Goal: Task Accomplishment & Management: Complete application form

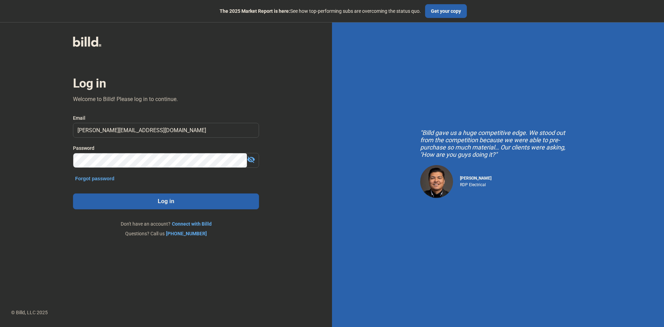
click at [133, 202] on button "Log in" at bounding box center [166, 201] width 186 height 16
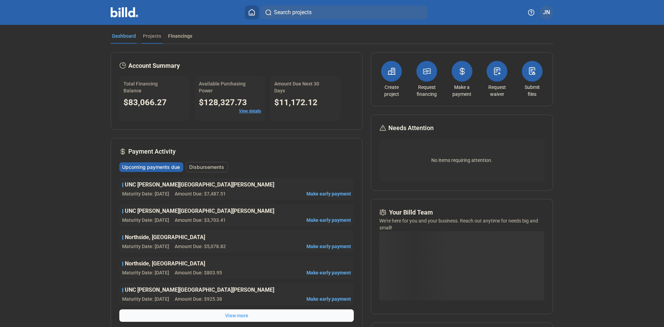
click at [151, 38] on div "Projects" at bounding box center [152, 35] width 18 height 7
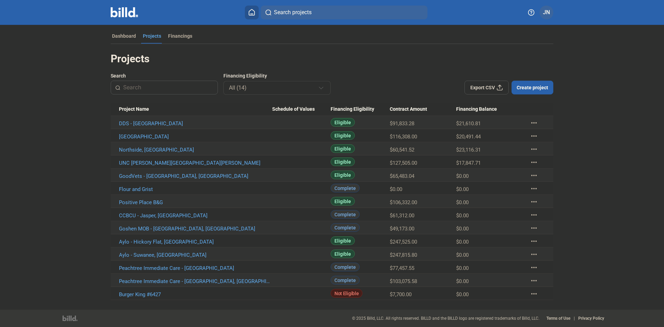
click at [529, 87] on span "Create project" at bounding box center [531, 87] width 31 height 7
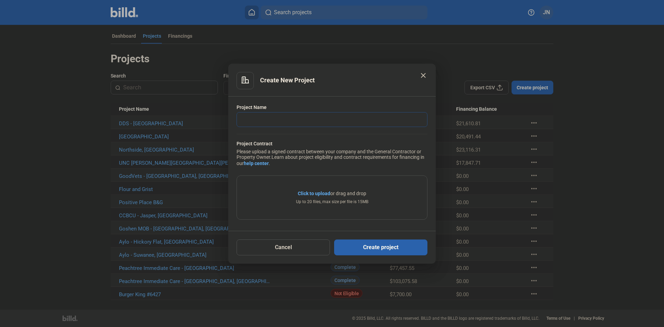
click at [280, 119] on input "text" at bounding box center [328, 119] width 183 height 14
click at [292, 120] on input "[PERSON_NAME] Decature, AL" at bounding box center [332, 119] width 190 height 14
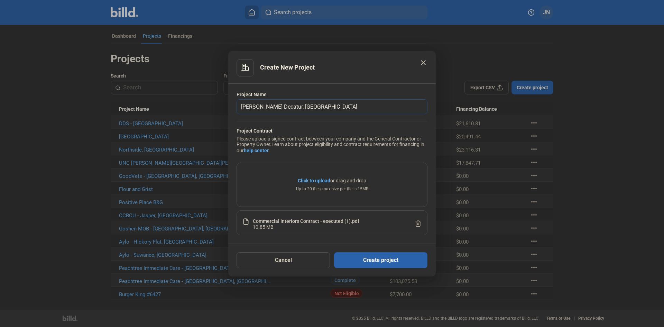
click at [270, 106] on input "[PERSON_NAME] Decatur, [GEOGRAPHIC_DATA]" at bounding box center [332, 107] width 190 height 14
type input "[PERSON_NAME] - [GEOGRAPHIC_DATA], [GEOGRAPHIC_DATA]"
click at [388, 260] on button "Create project" at bounding box center [380, 260] width 93 height 16
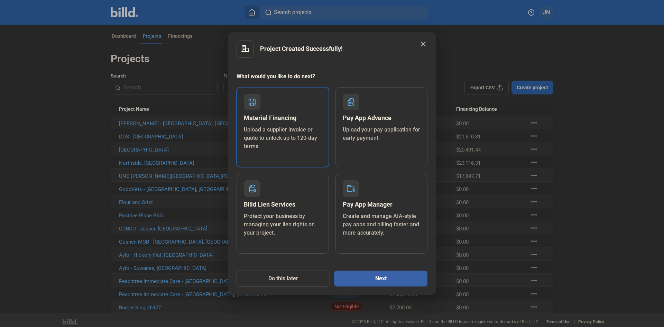
click at [387, 281] on button "Next" at bounding box center [380, 278] width 93 height 16
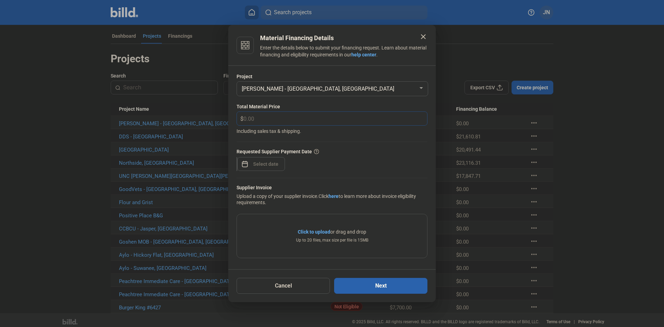
click at [268, 119] on input "text" at bounding box center [331, 118] width 176 height 13
type input "3,054.58"
click at [258, 164] on div "close Material Financing Details Enter the details below to submit your financi…" at bounding box center [332, 163] width 664 height 327
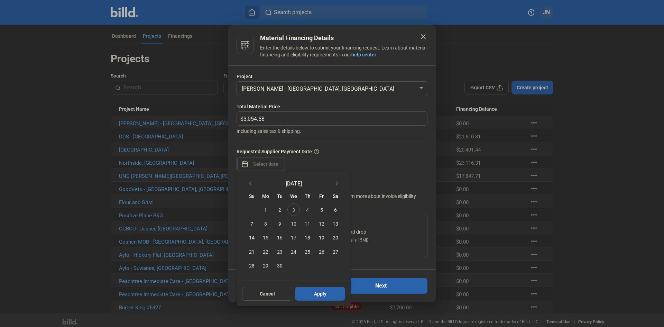
click at [295, 211] on span "3" at bounding box center [293, 209] width 12 height 12
drag, startPoint x: 320, startPoint y: 296, endPoint x: 318, endPoint y: 272, distance: 23.6
click at [320, 294] on span "Apply" at bounding box center [320, 293] width 12 height 7
type input "[DATE]"
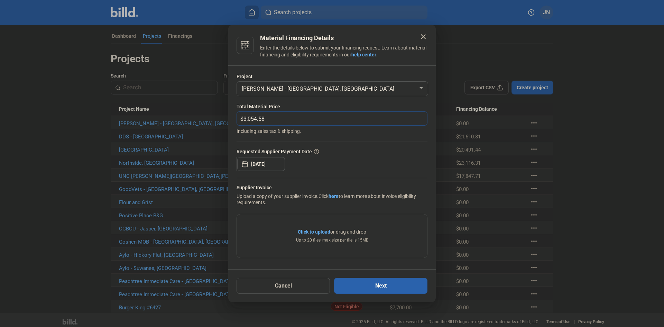
click at [316, 119] on input "3,054.58" at bounding box center [335, 118] width 184 height 13
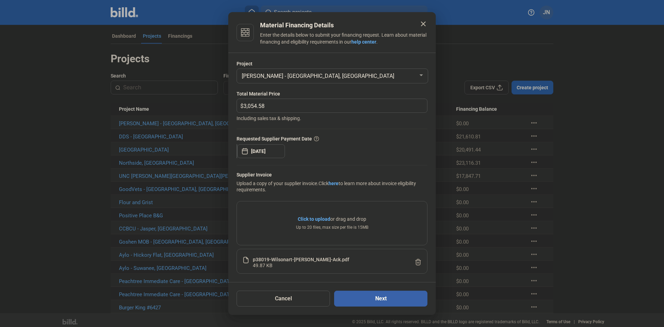
click at [394, 301] on button "Next" at bounding box center [380, 298] width 93 height 16
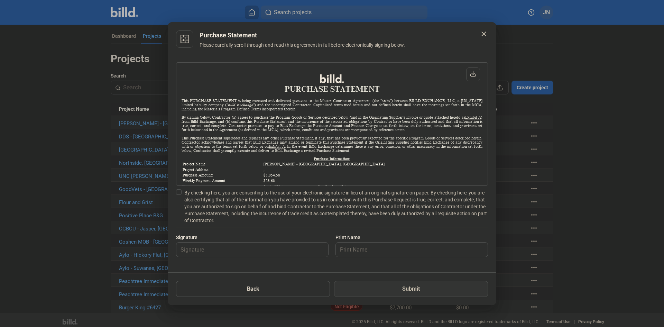
scroll to position [0, 0]
click at [177, 192] on span at bounding box center [179, 192] width 6 height 6
click at [0, 0] on input "By checking here, you are consenting to the use of your electronic signature in…" at bounding box center [0, 0] width 0 height 0
click at [197, 250] on input "text" at bounding box center [248, 249] width 144 height 14
type input "[PERSON_NAME]"
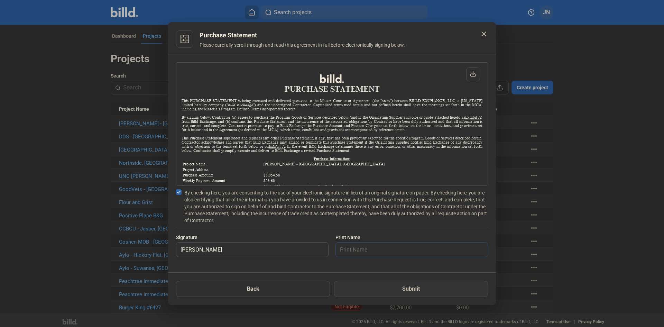
type input "[PERSON_NAME]"
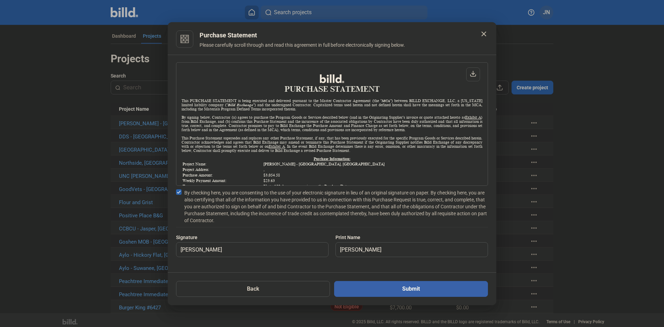
click at [389, 285] on button "Submit" at bounding box center [411, 289] width 154 height 16
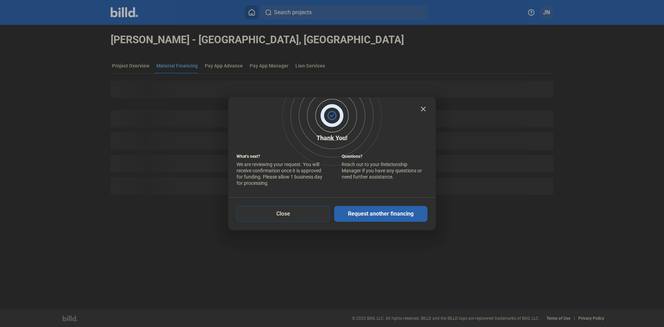
click at [279, 212] on button "Close" at bounding box center [282, 214] width 93 height 16
